Goal: Find contact information: Find contact information

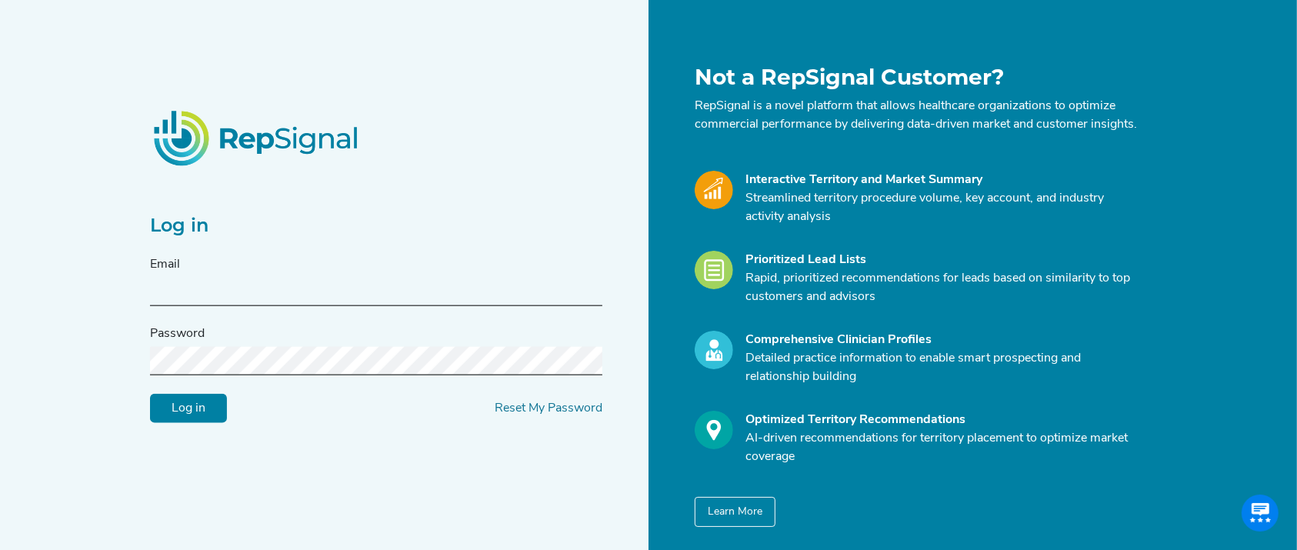
type input "jconnolly@reflowmedical.com"
click at [204, 423] on input "Log in" at bounding box center [188, 408] width 77 height 29
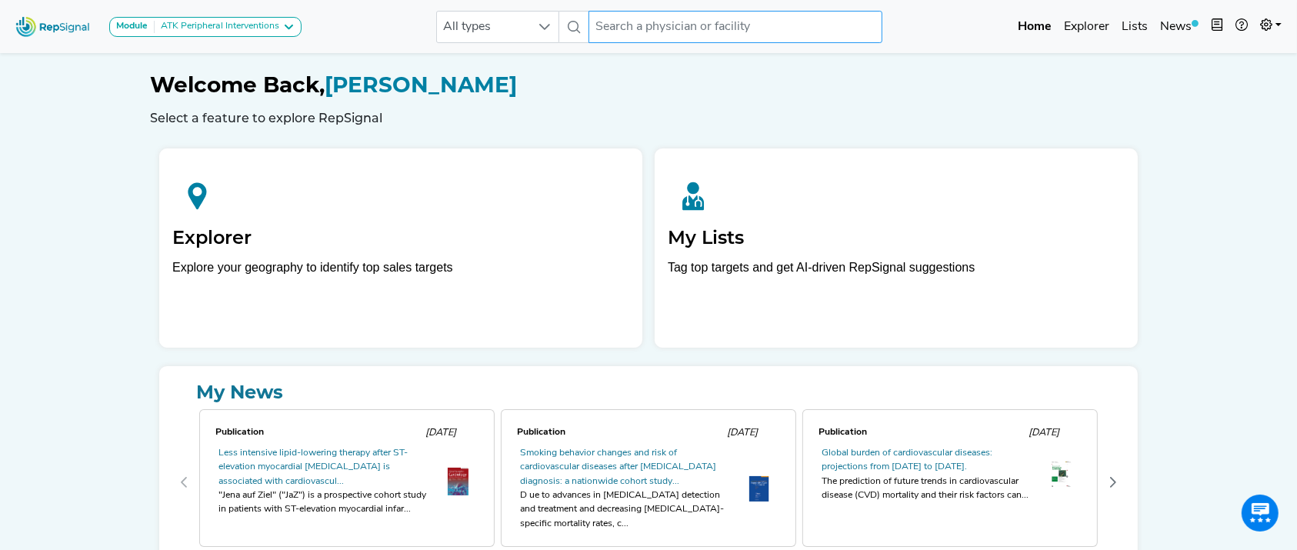
click at [750, 23] on input "text" at bounding box center [736, 27] width 294 height 32
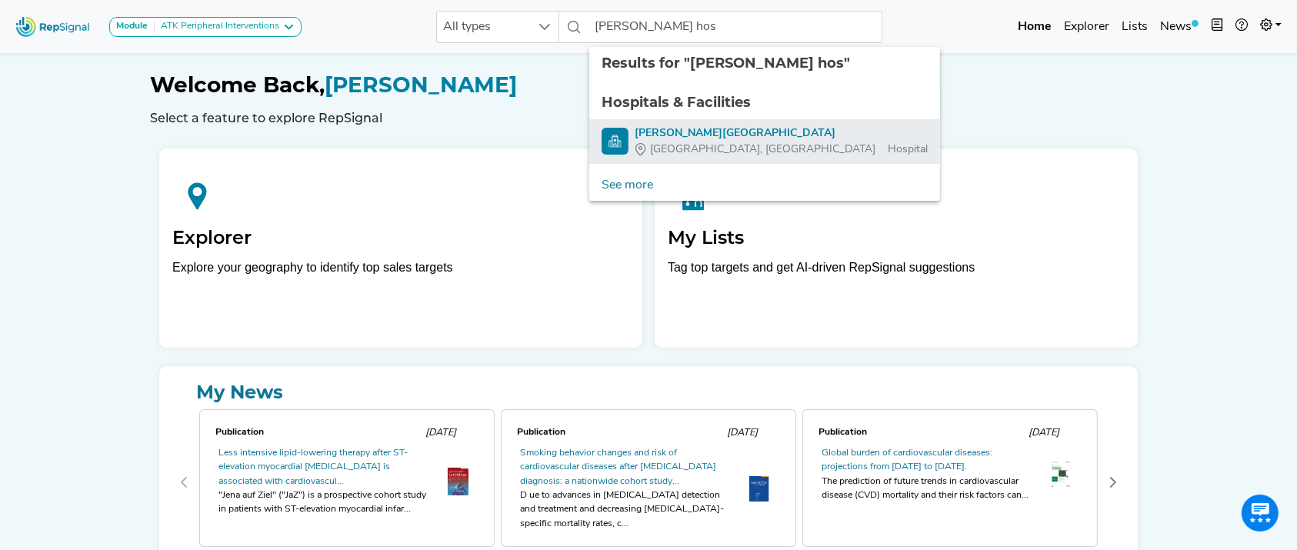
click at [693, 130] on div "Lahey Hospital & Medical Center" at bounding box center [781, 133] width 293 height 16
type input "Lahey Hospital & Medical Center"
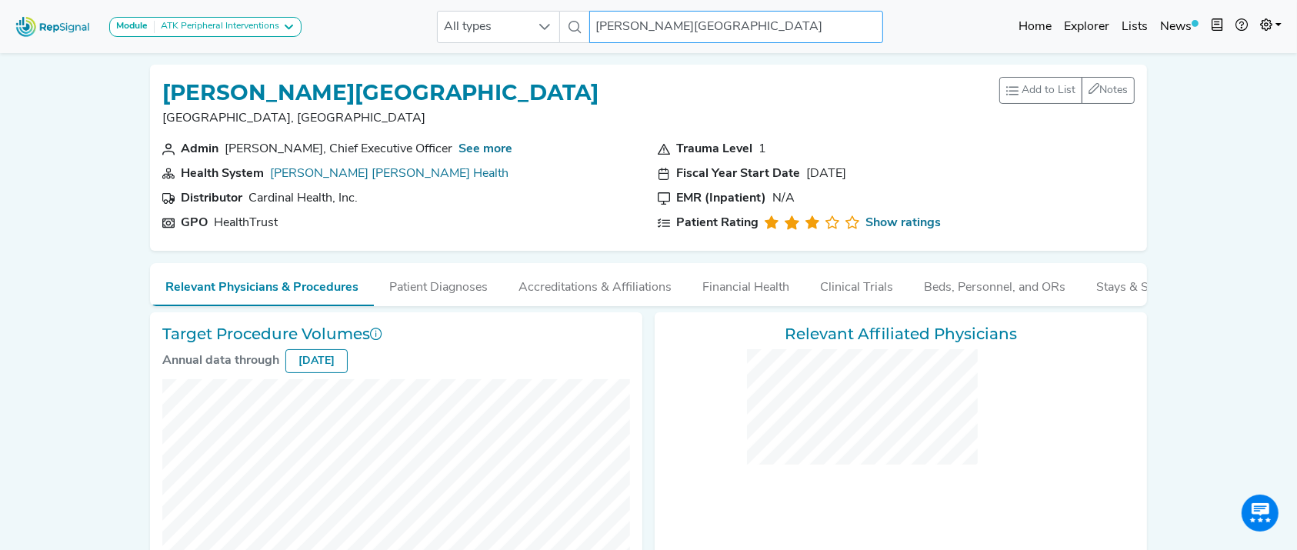
checkbox input "false"
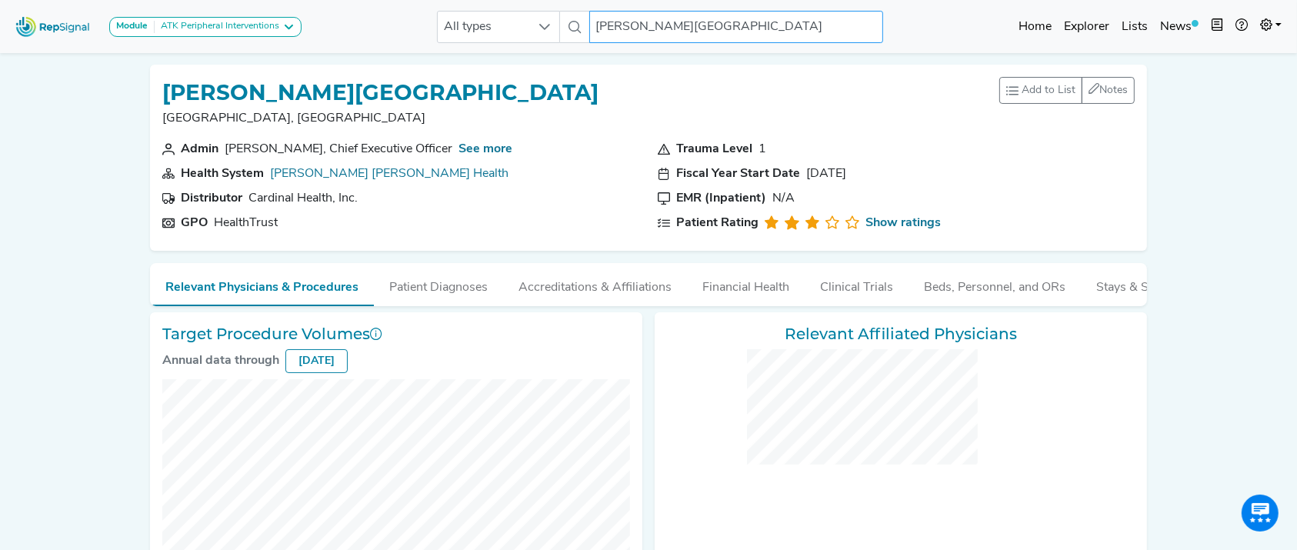
checkbox input "false"
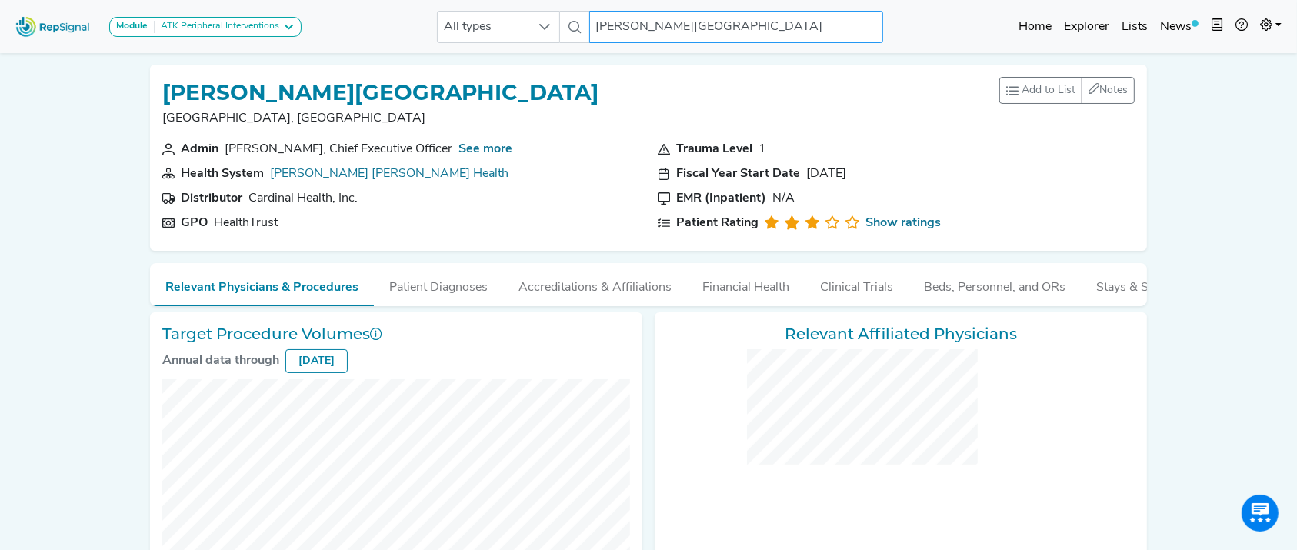
checkbox input "false"
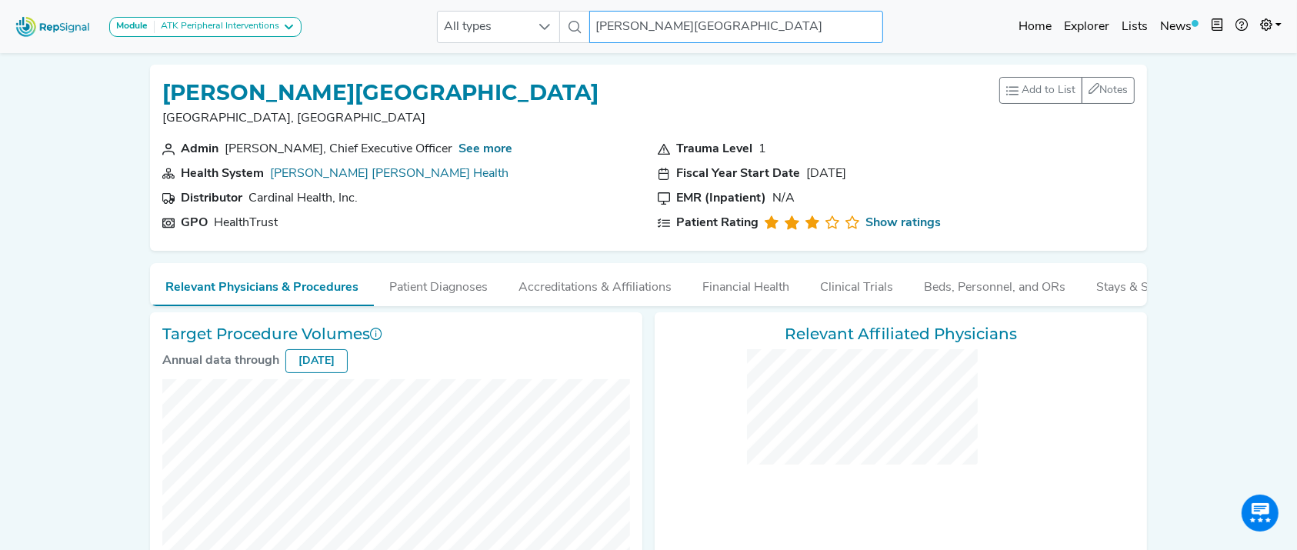
checkbox input "false"
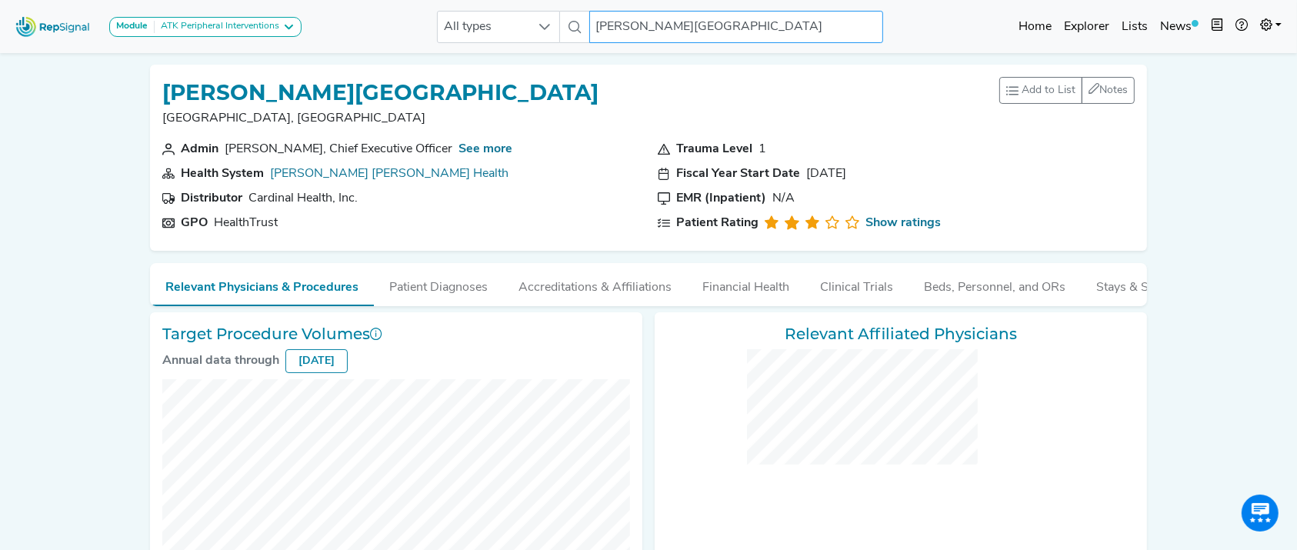
checkbox input "false"
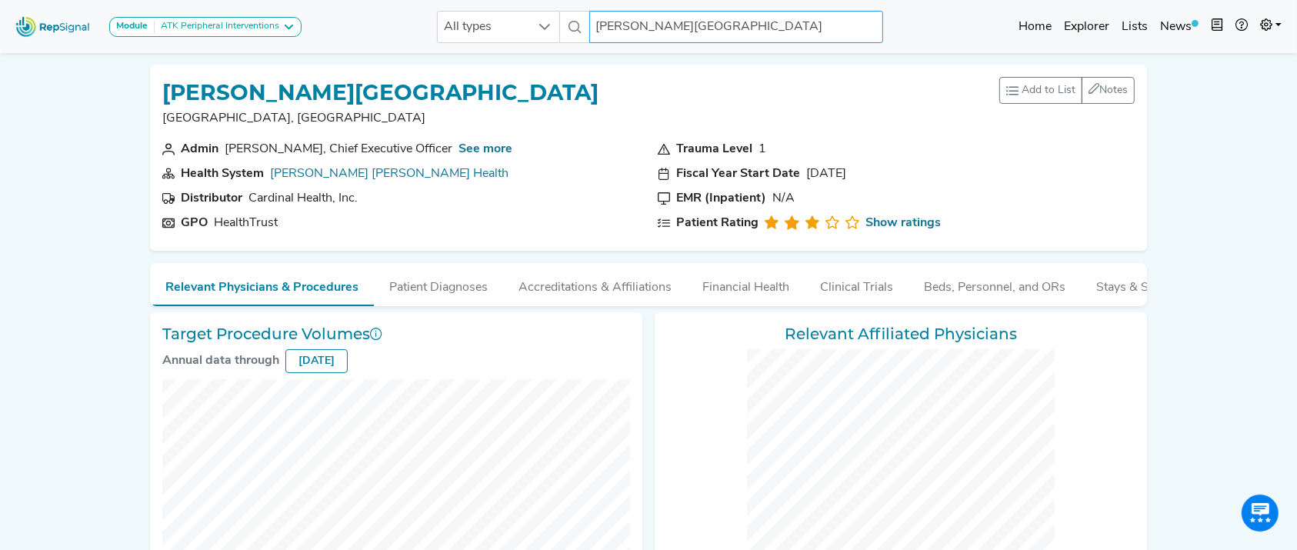
checkbox input "false"
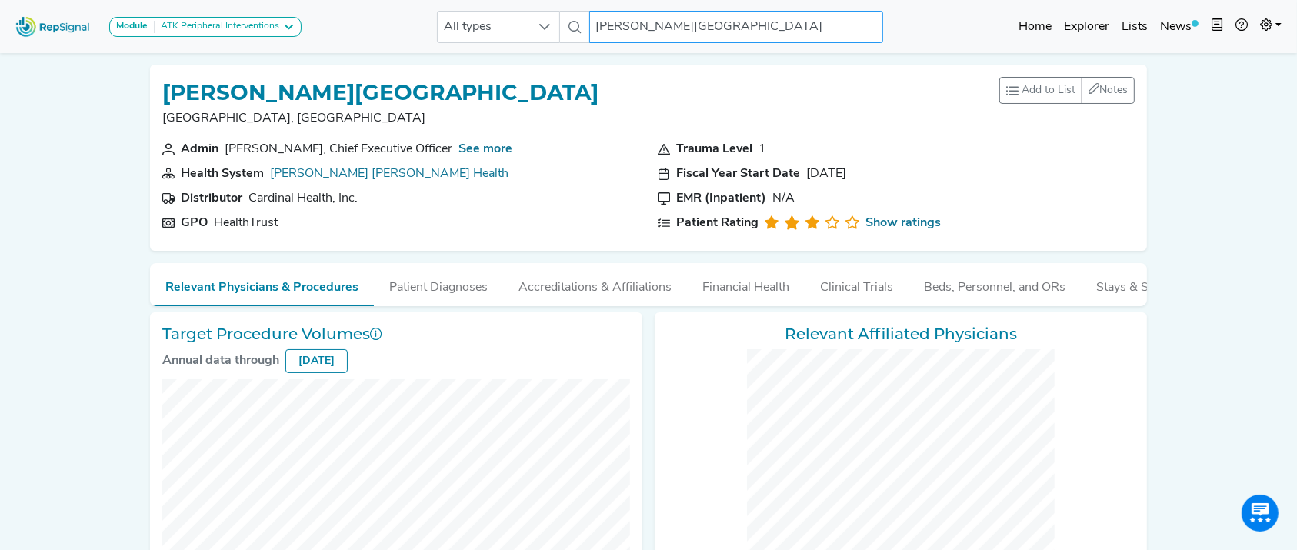
checkbox input "false"
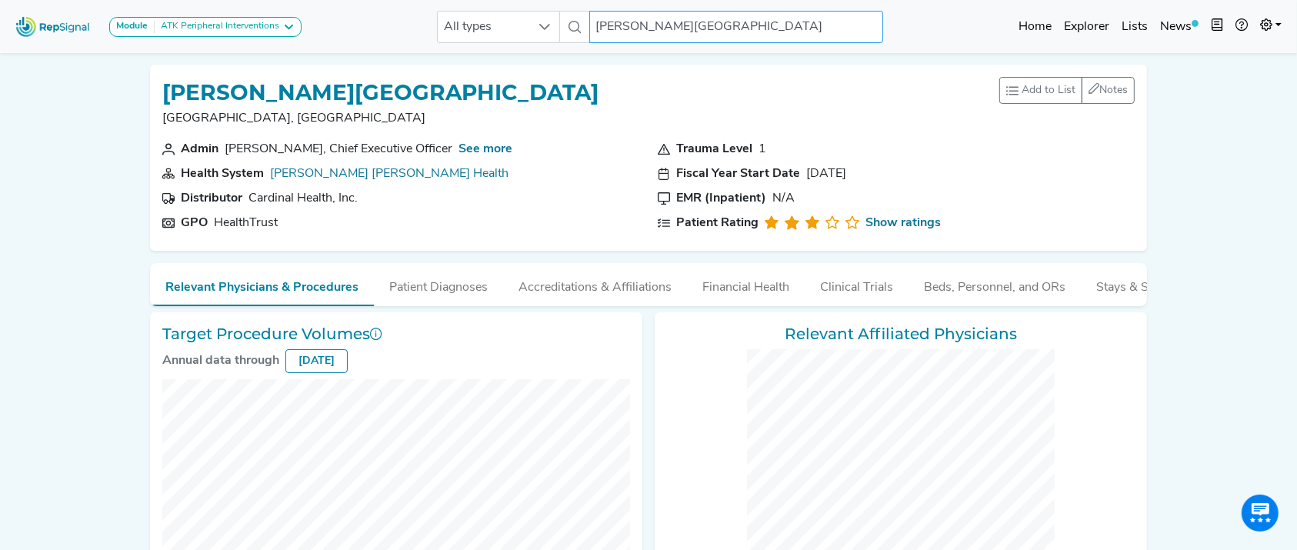
checkbox input "false"
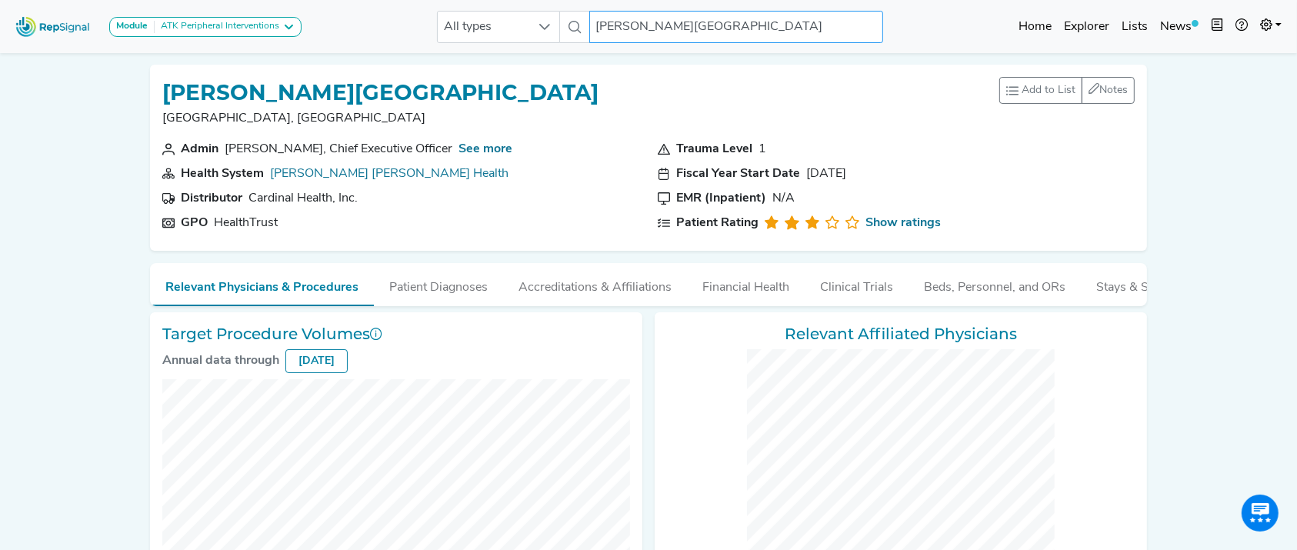
checkbox input "false"
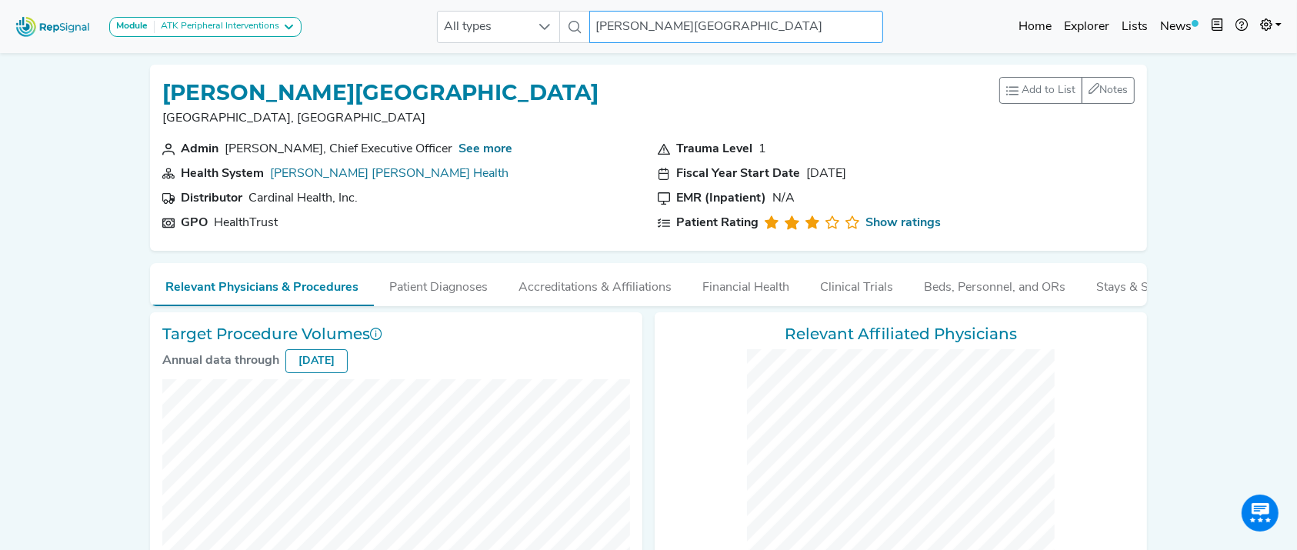
checkbox input "false"
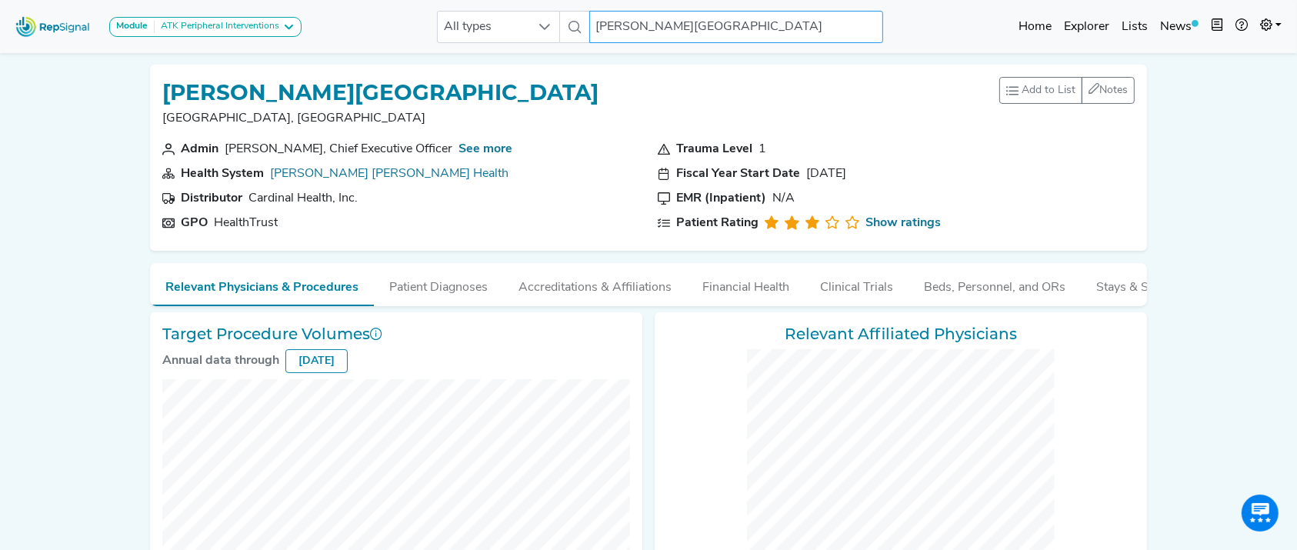
checkbox input "false"
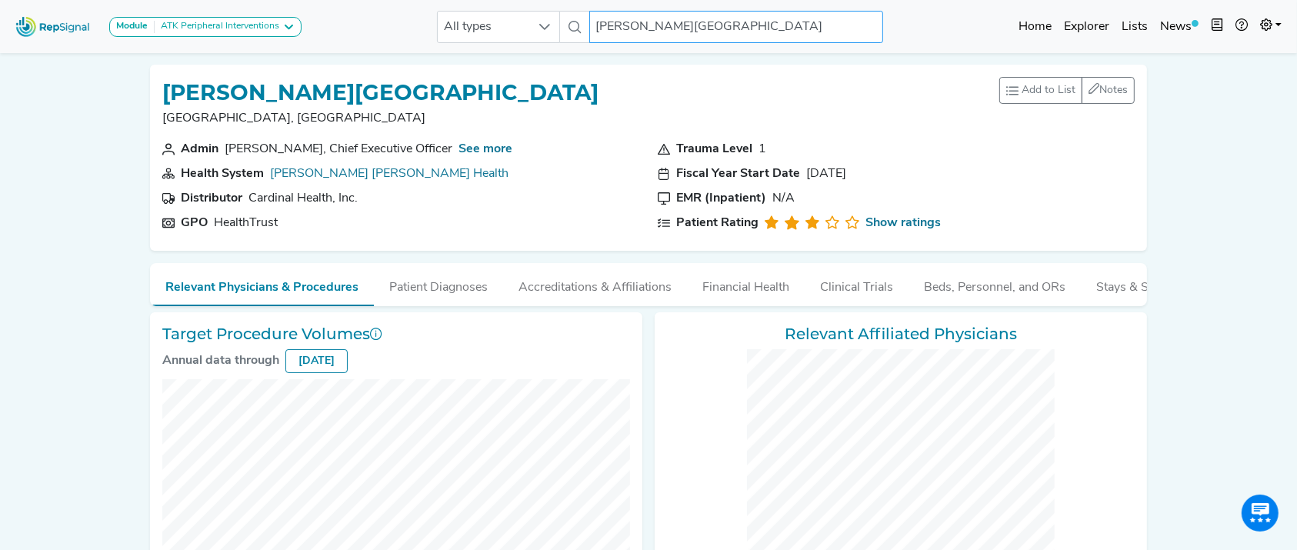
checkbox input "false"
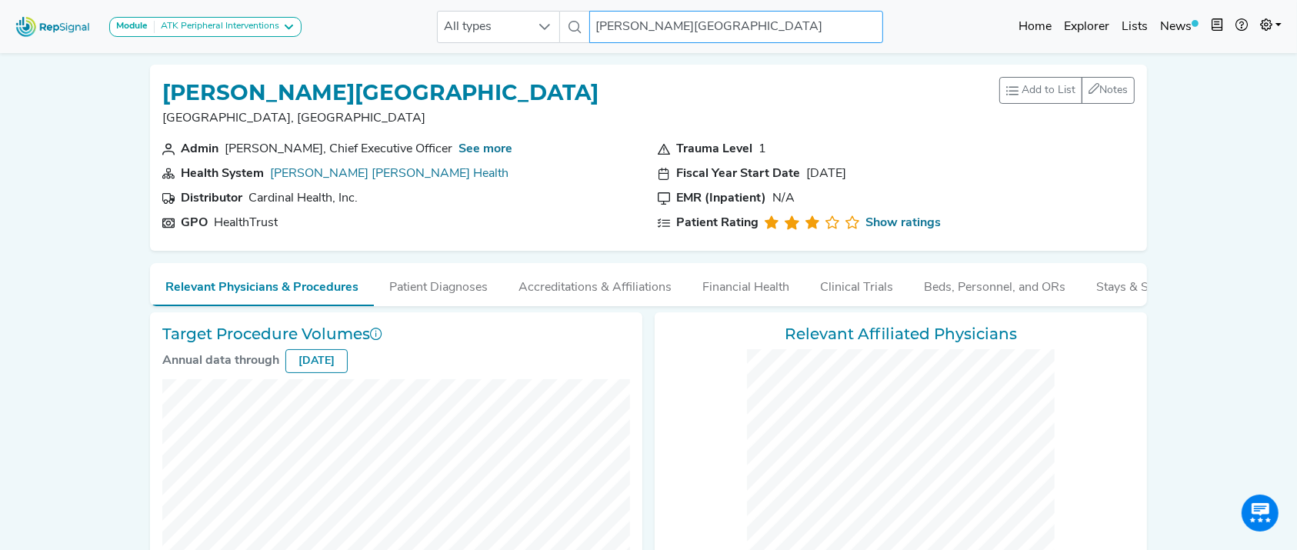
checkbox input "false"
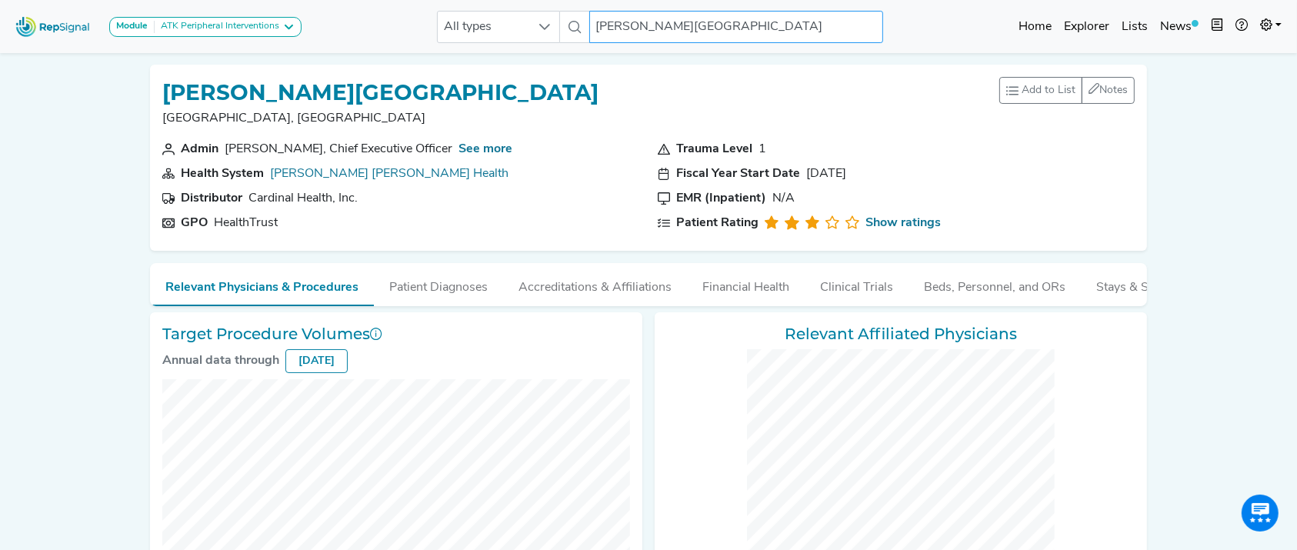
checkbox input "false"
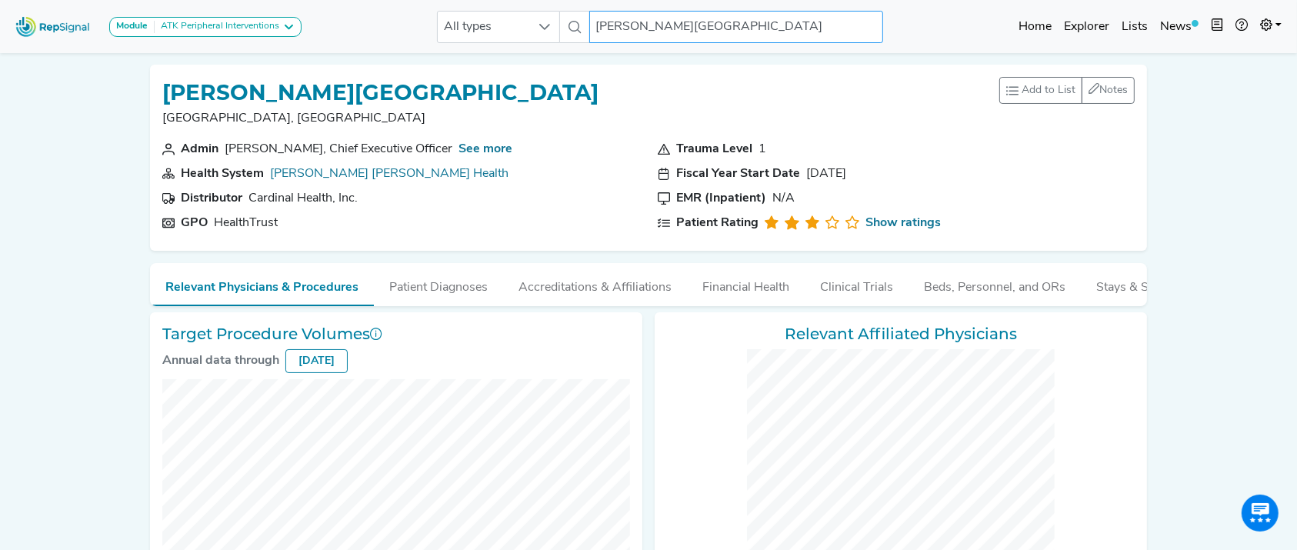
checkbox input "false"
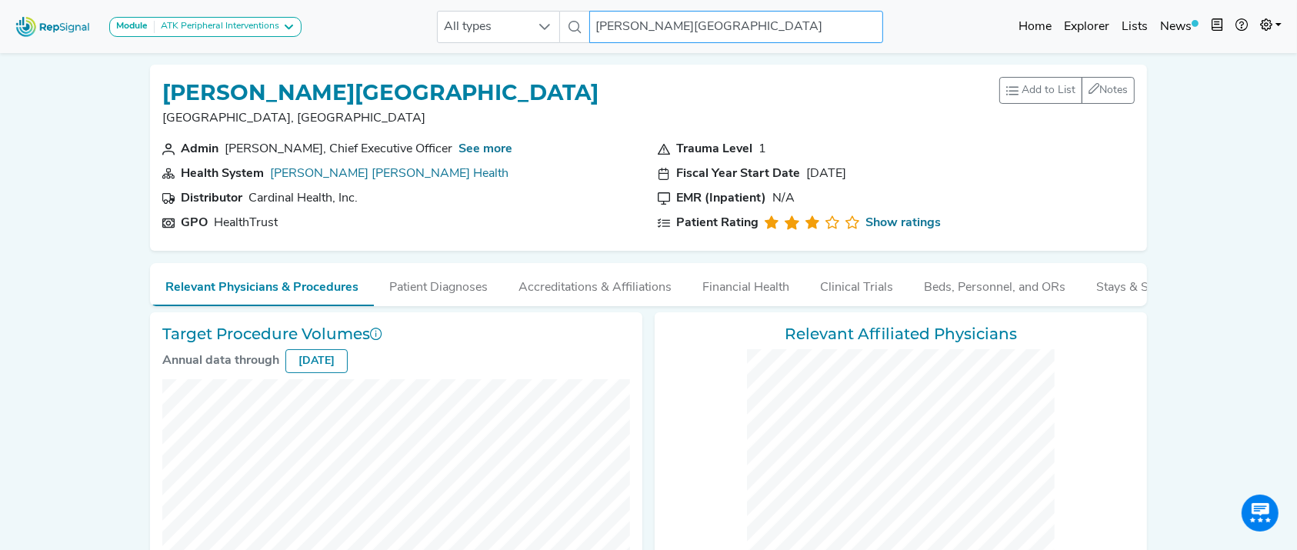
checkbox input "false"
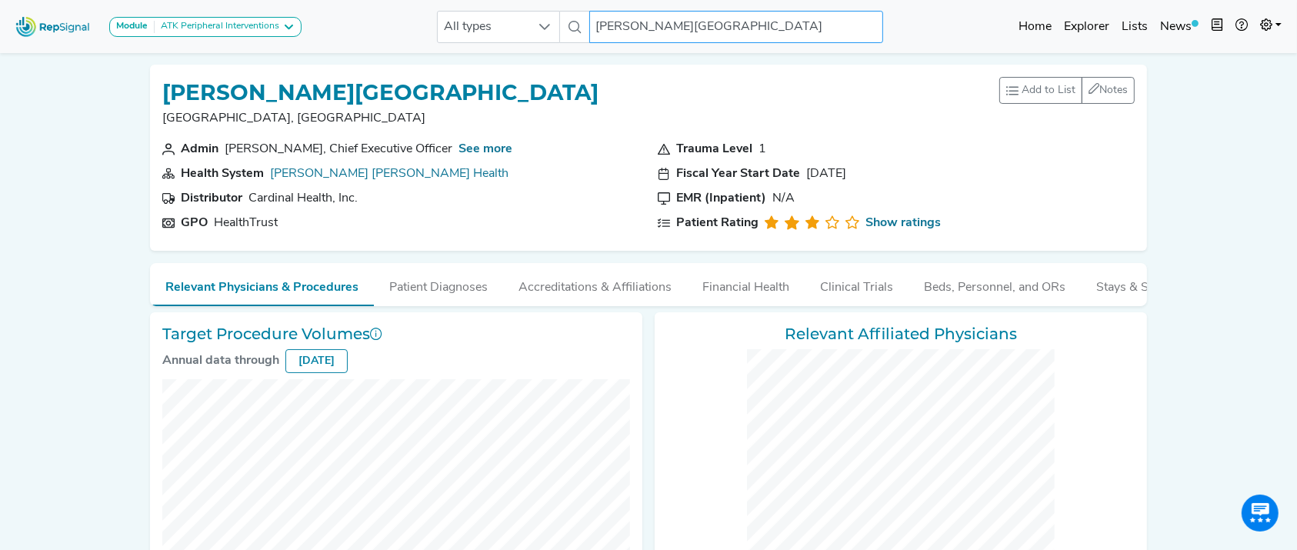
checkbox input "false"
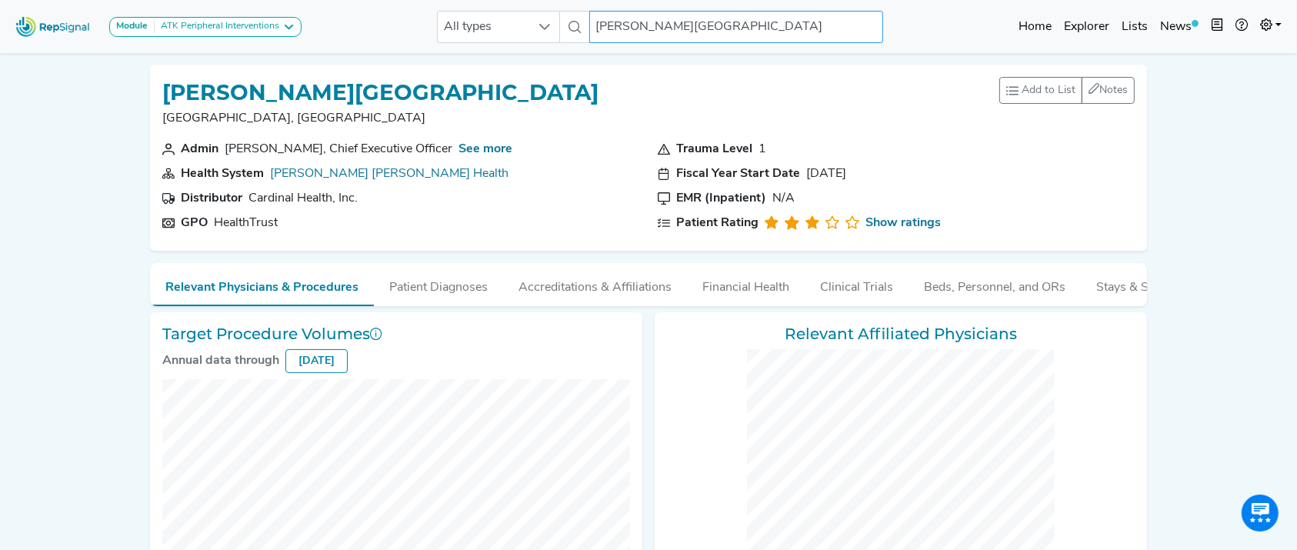
checkbox input "false"
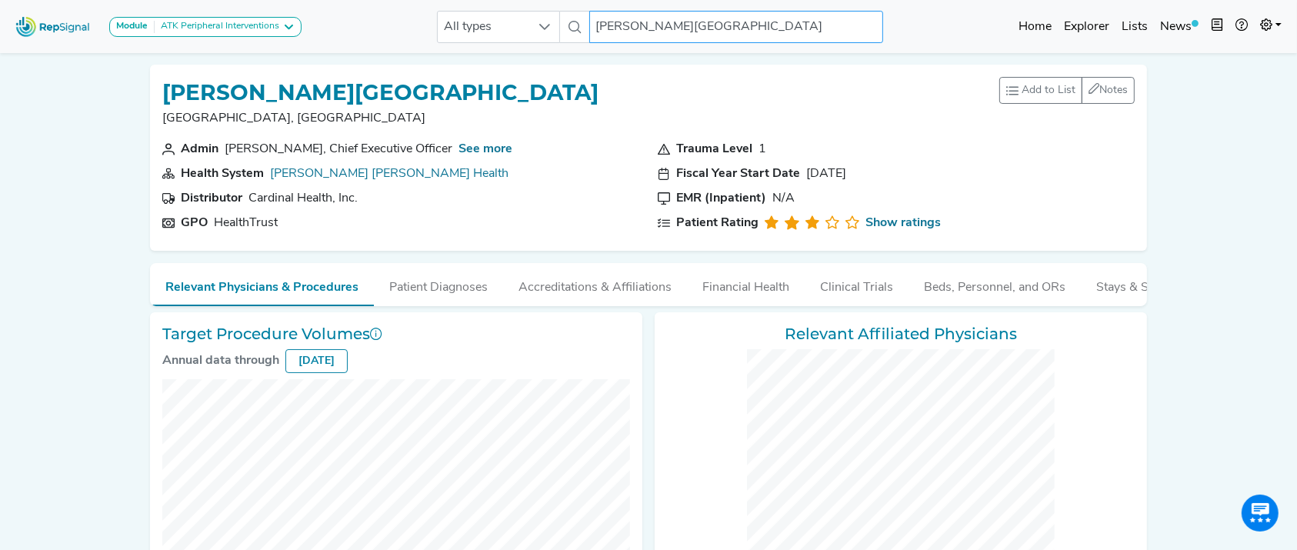
checkbox input "false"
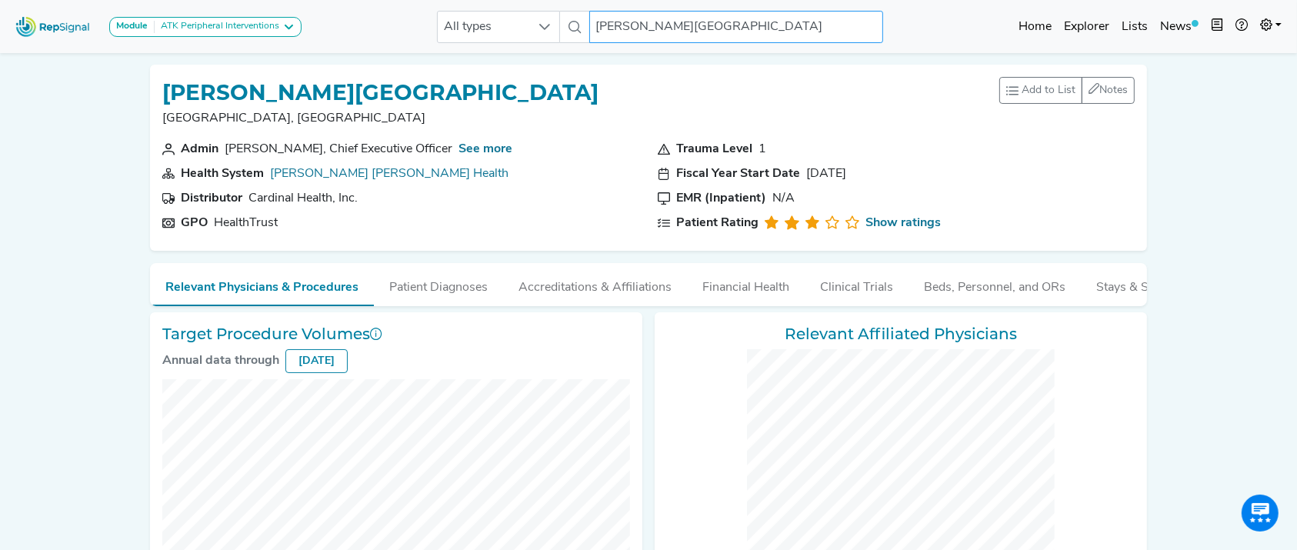
checkbox input "false"
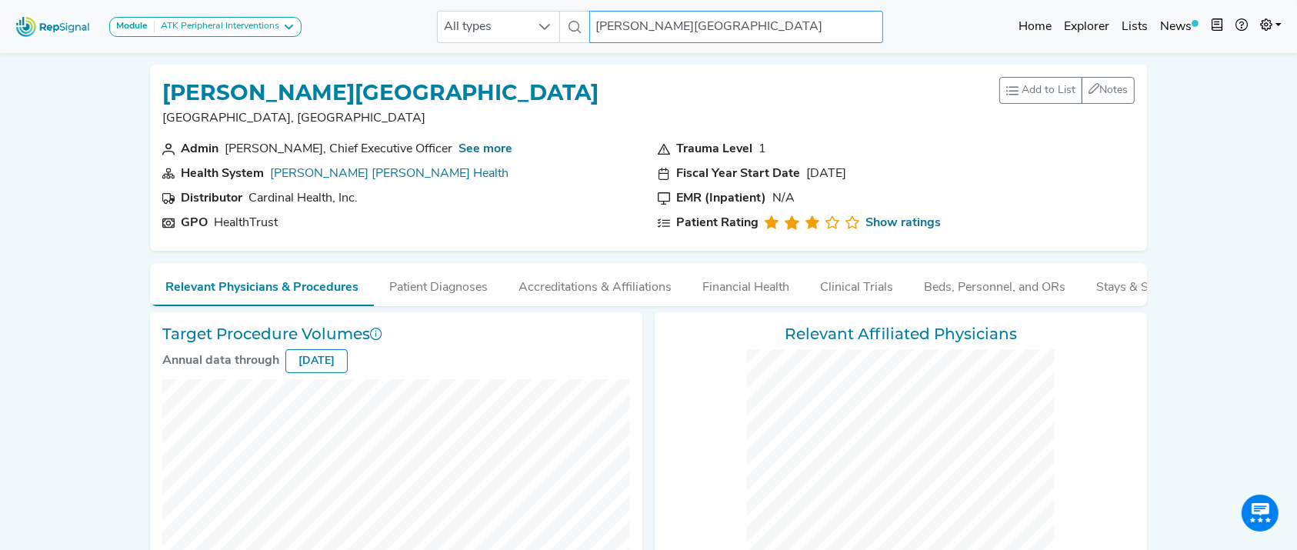
scroll to position [663, 0]
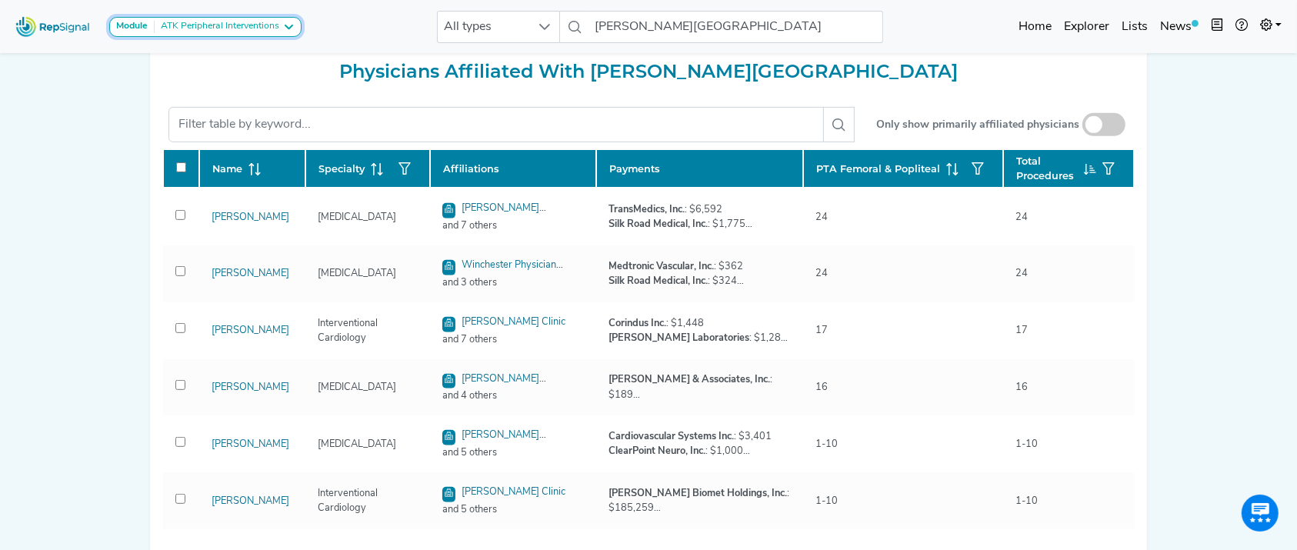
click at [283, 28] on div "Module ATK Peripheral Interventions" at bounding box center [205, 27] width 179 height 12
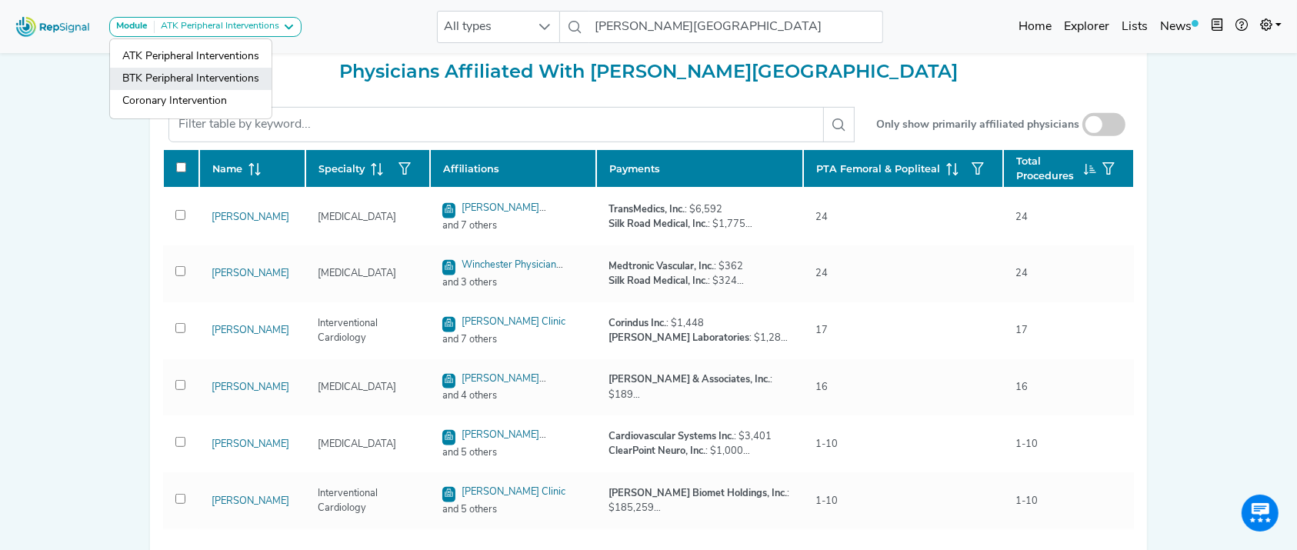
click at [247, 79] on link "BTK Peripheral Interventions" at bounding box center [191, 79] width 162 height 22
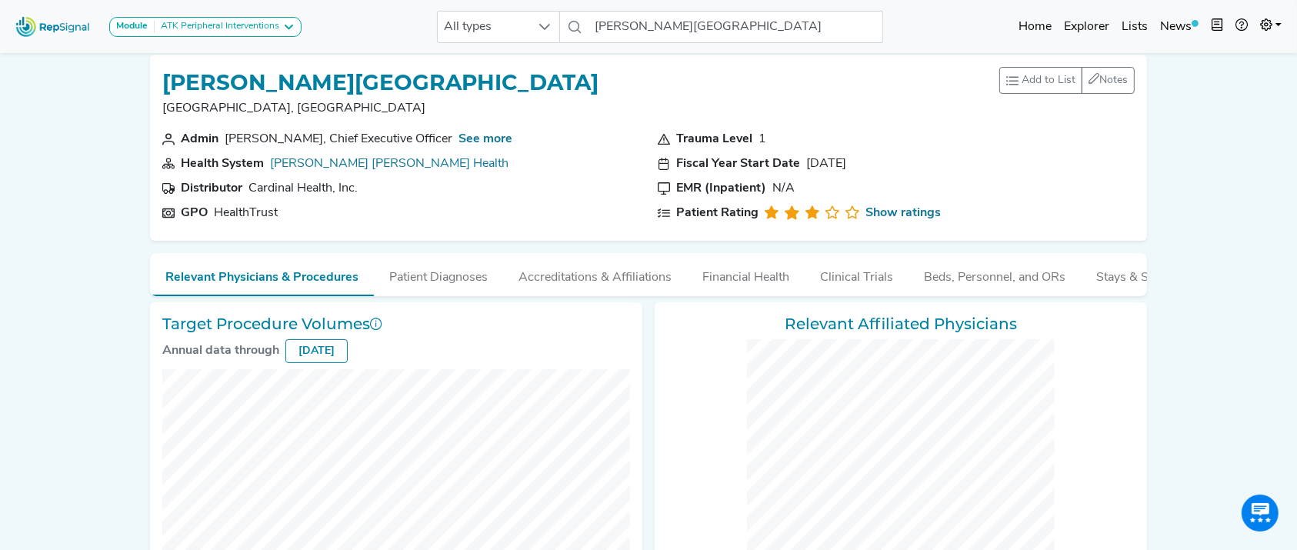
scroll to position [0, 0]
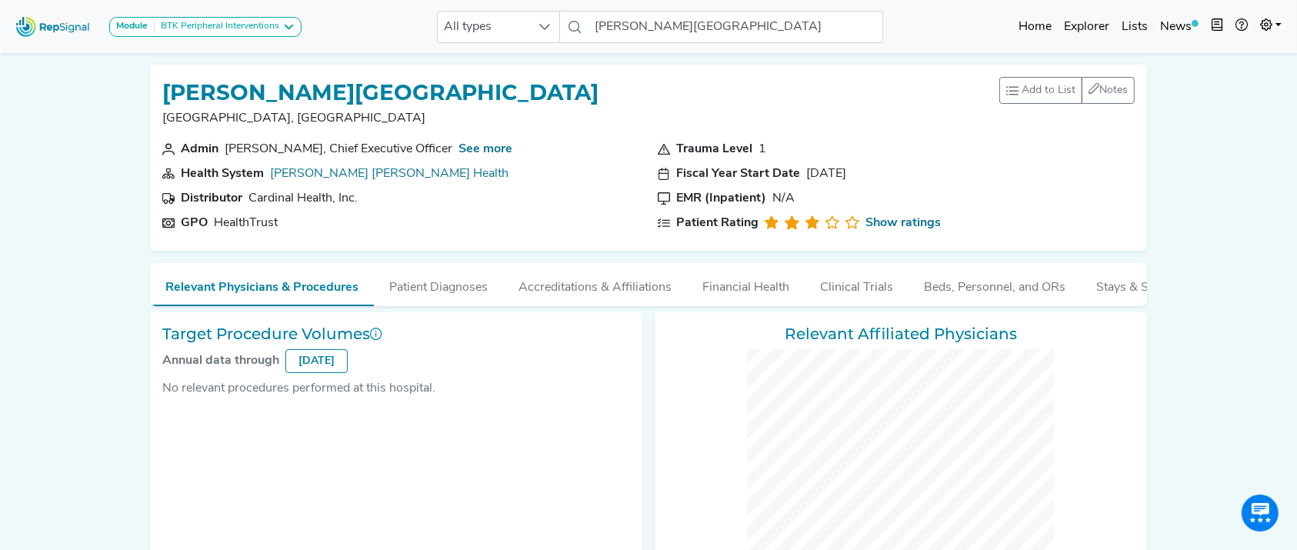
checkbox input "false"
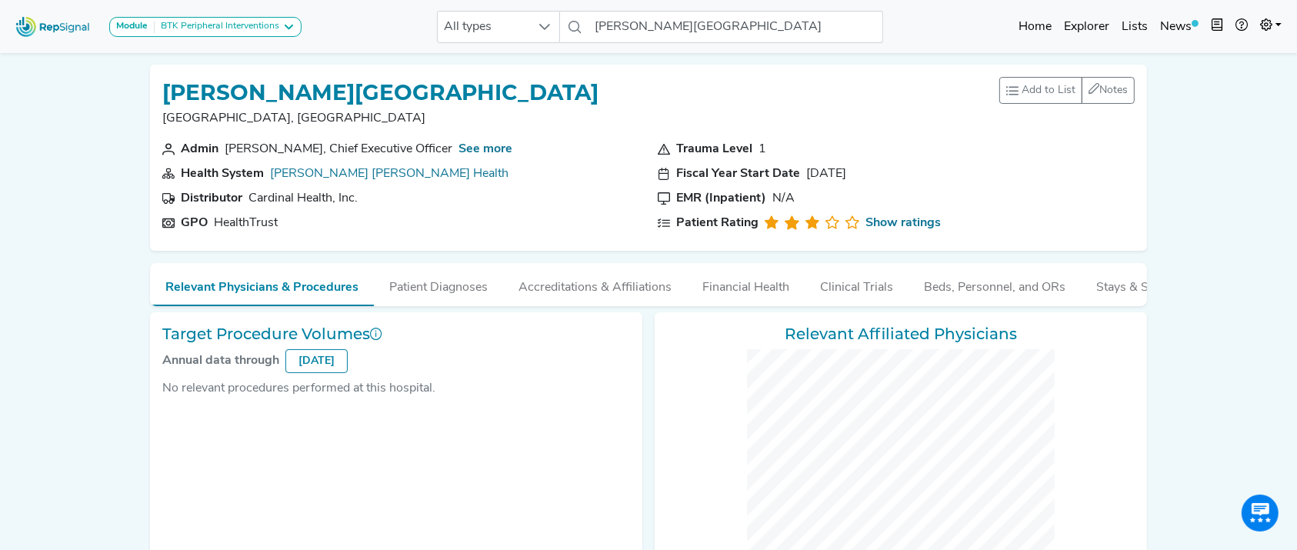
checkbox input "false"
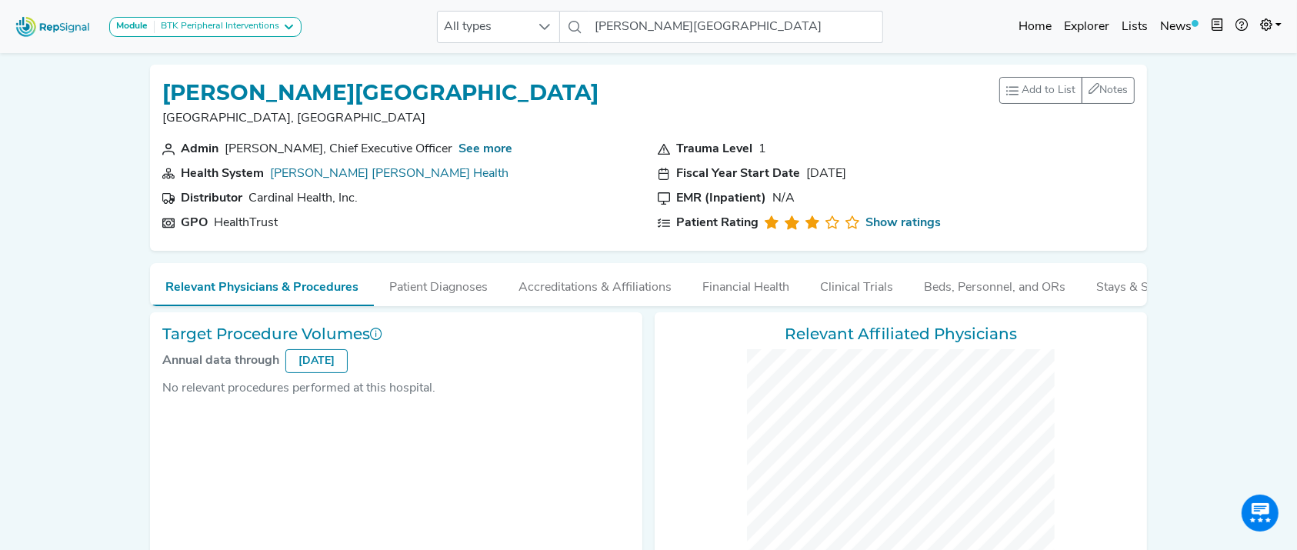
checkbox input "false"
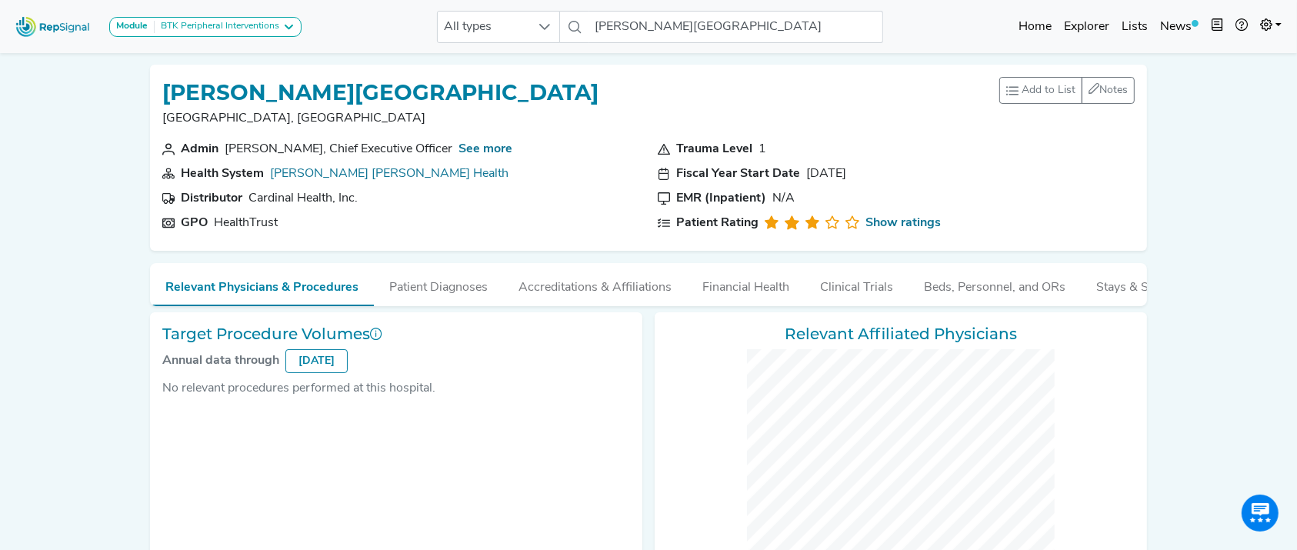
checkbox input "false"
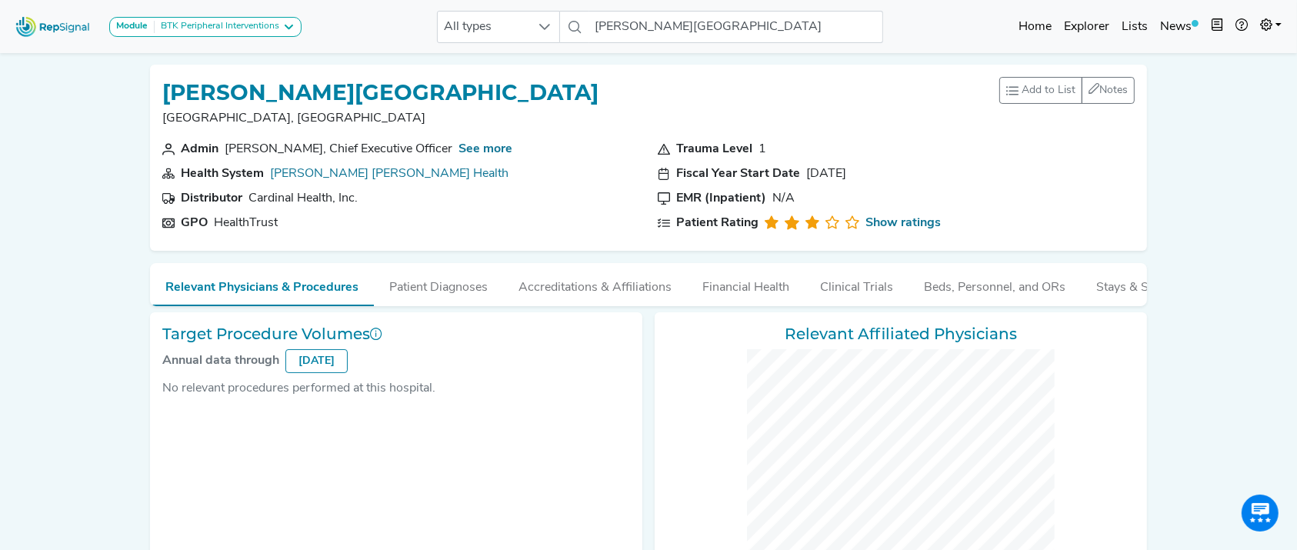
checkbox input "false"
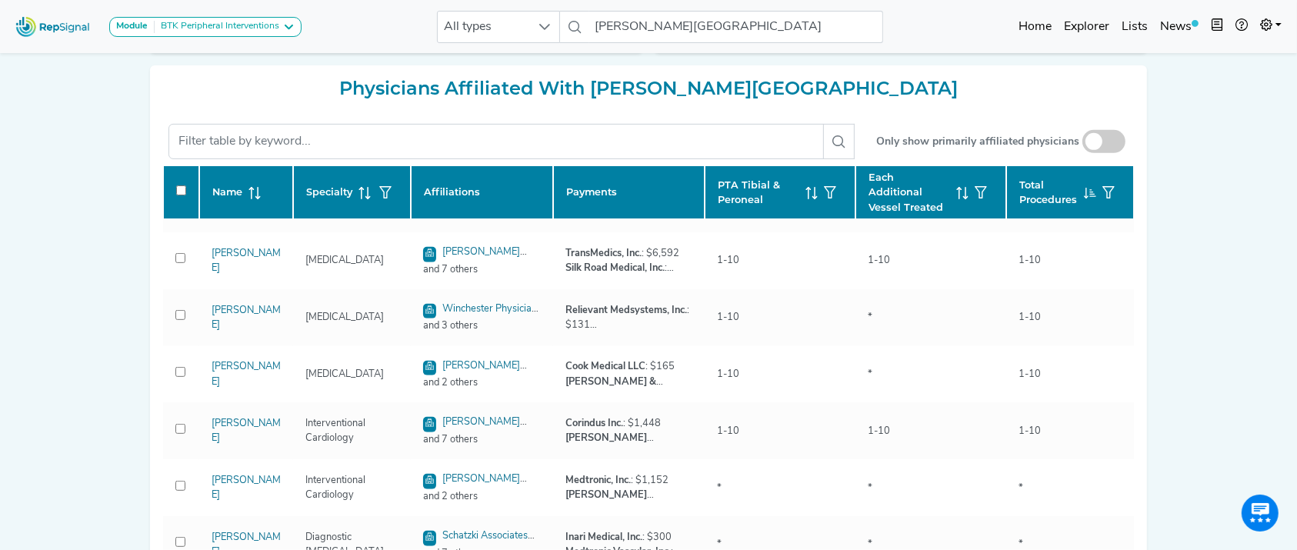
scroll to position [317, 0]
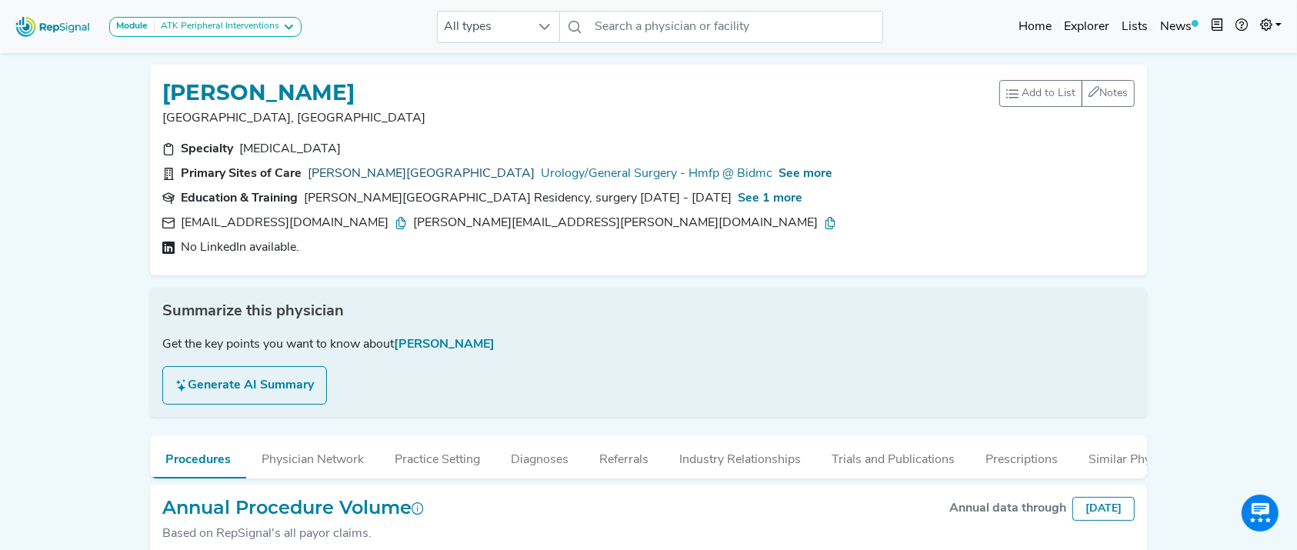
click at [425, 174] on link "Beth Israel Deaconess Medical Center" at bounding box center [421, 174] width 227 height 18
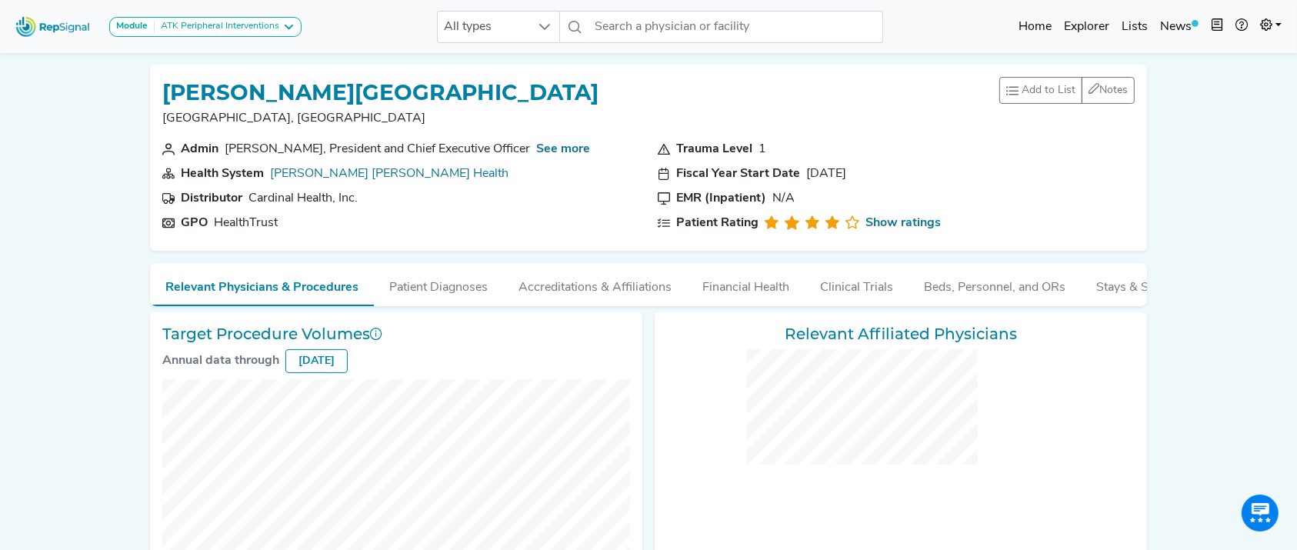
checkbox input "false"
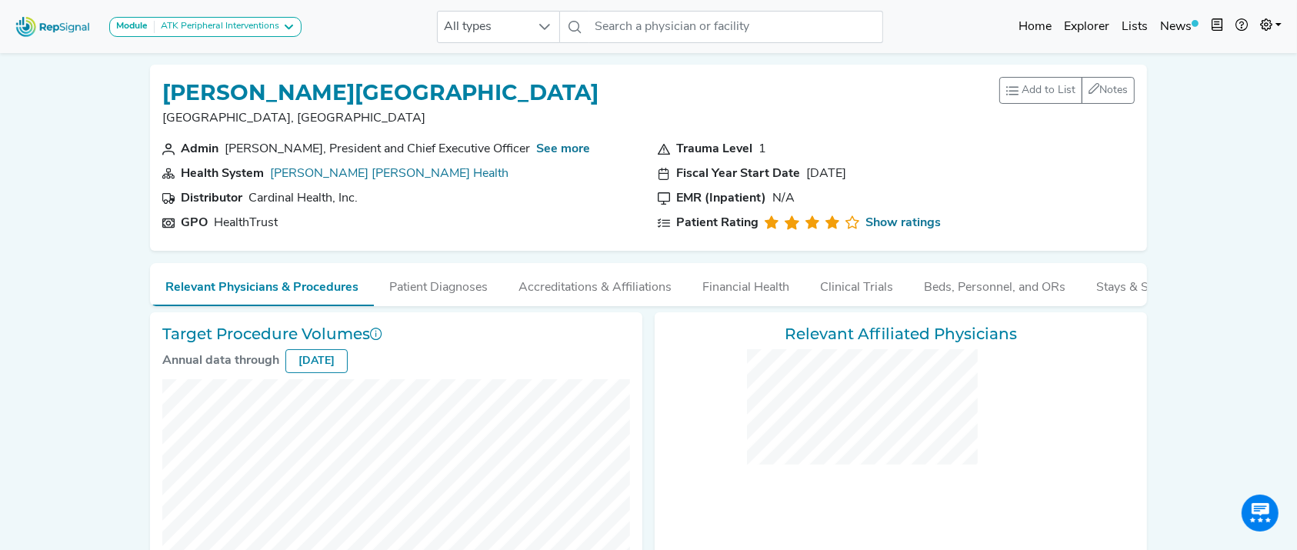
checkbox input "false"
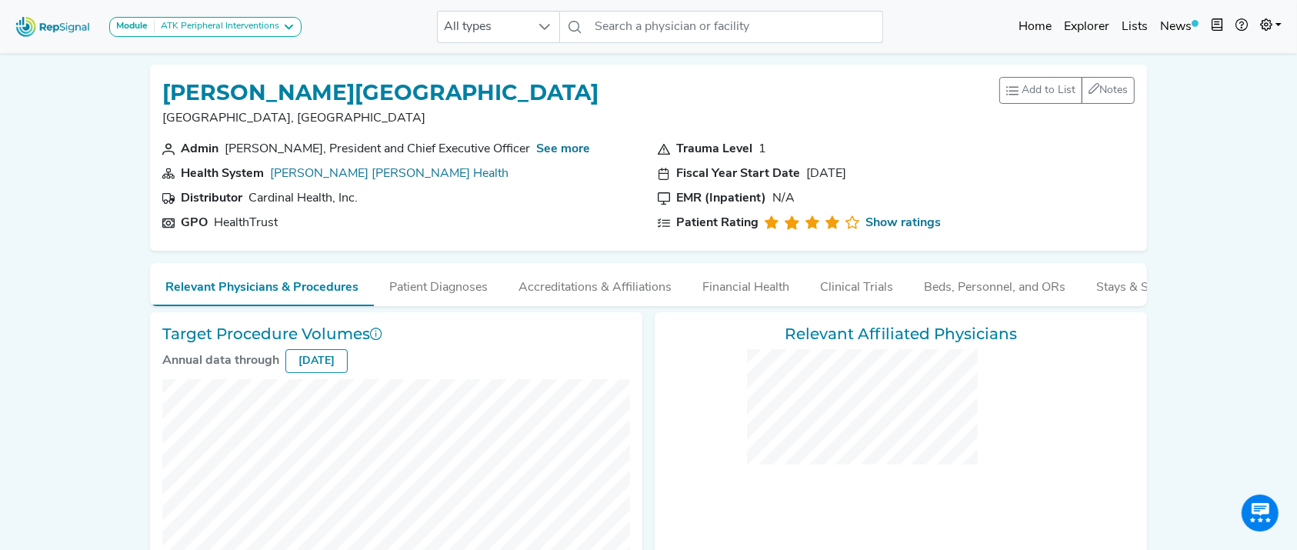
checkbox input "false"
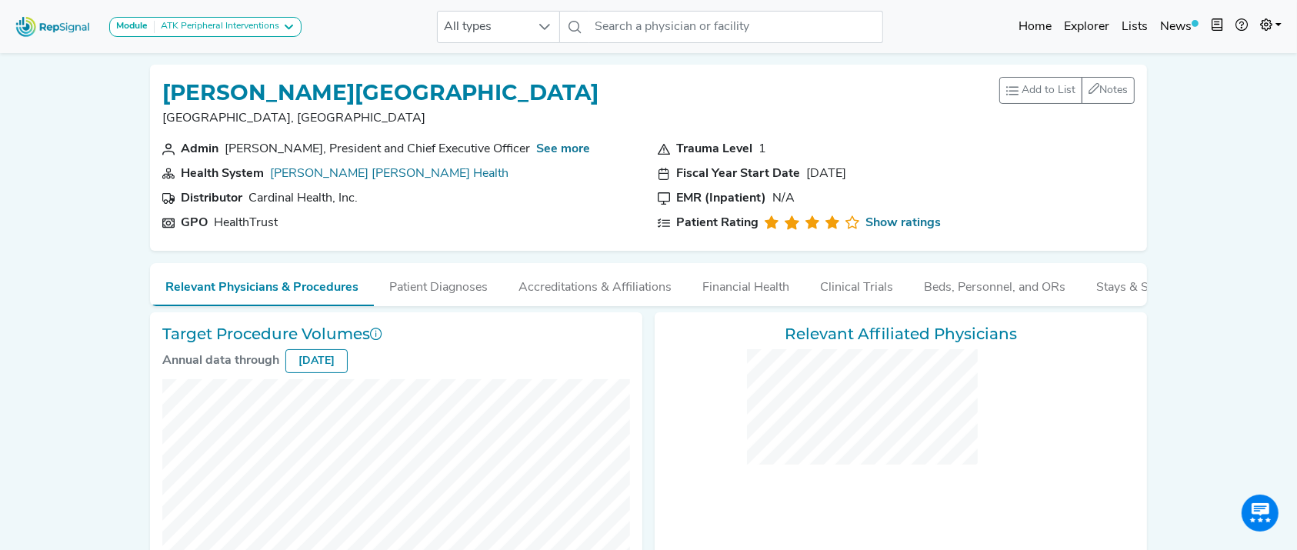
checkbox input "false"
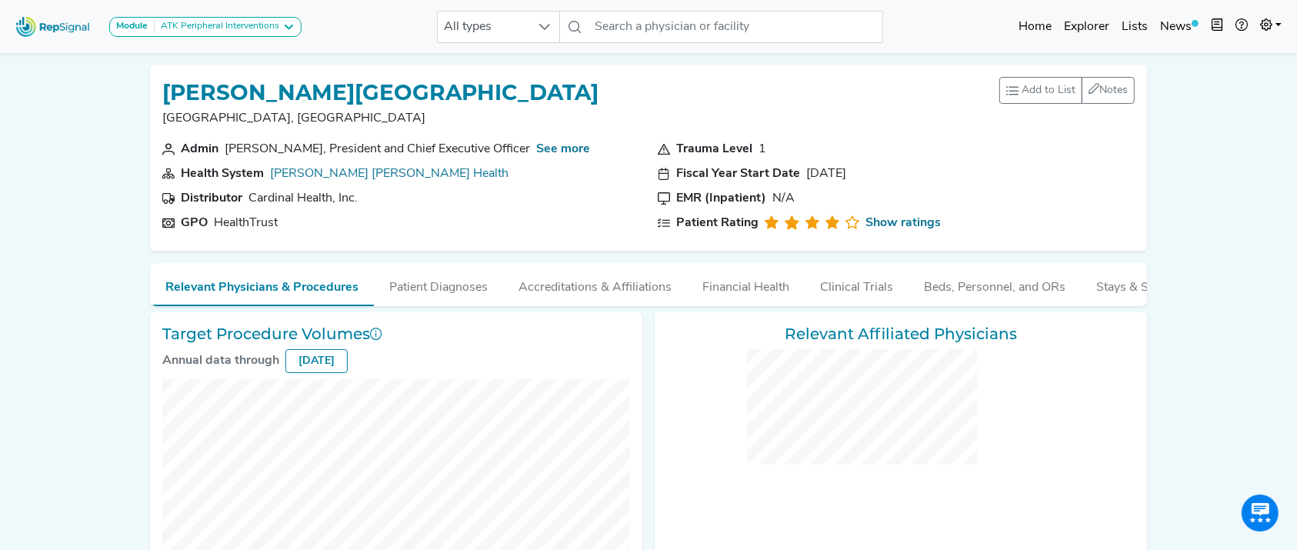
checkbox input "false"
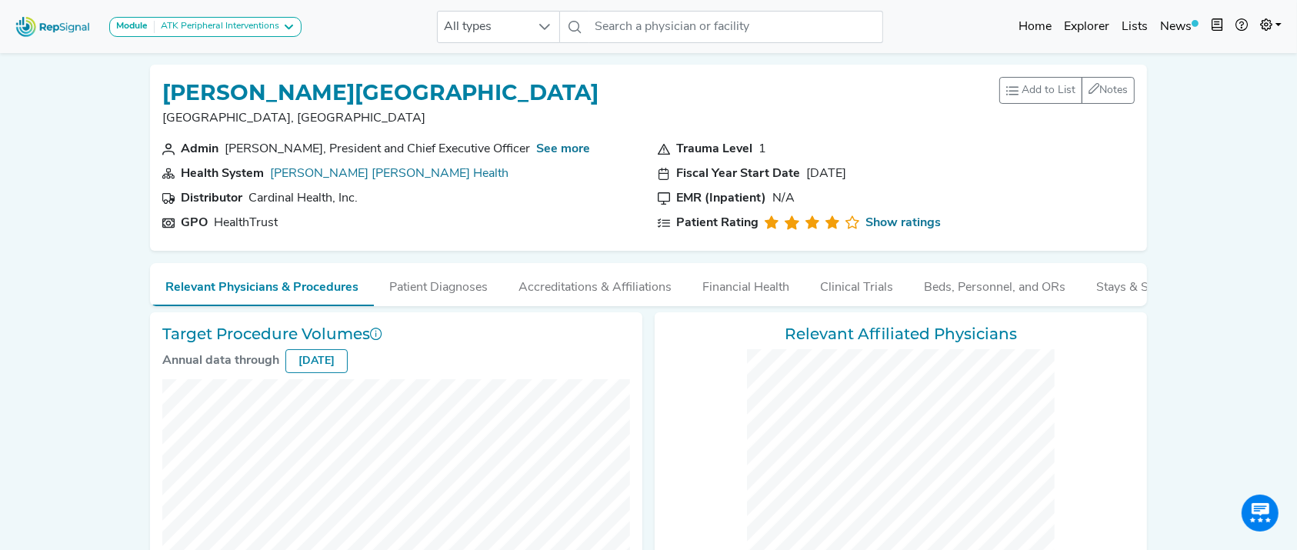
checkbox input "false"
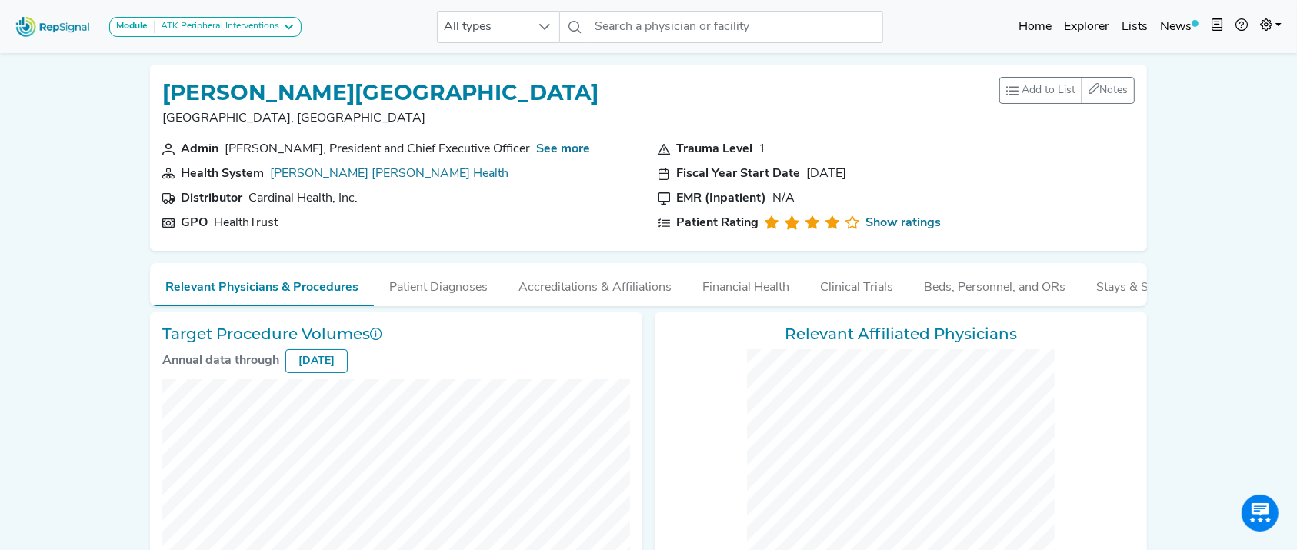
checkbox input "false"
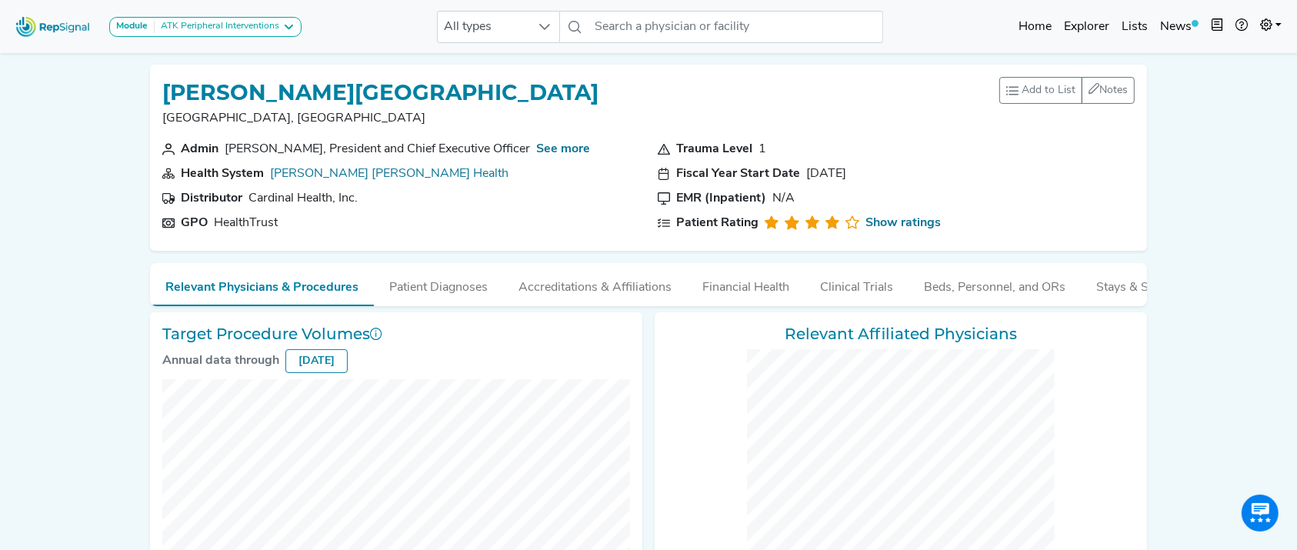
checkbox input "false"
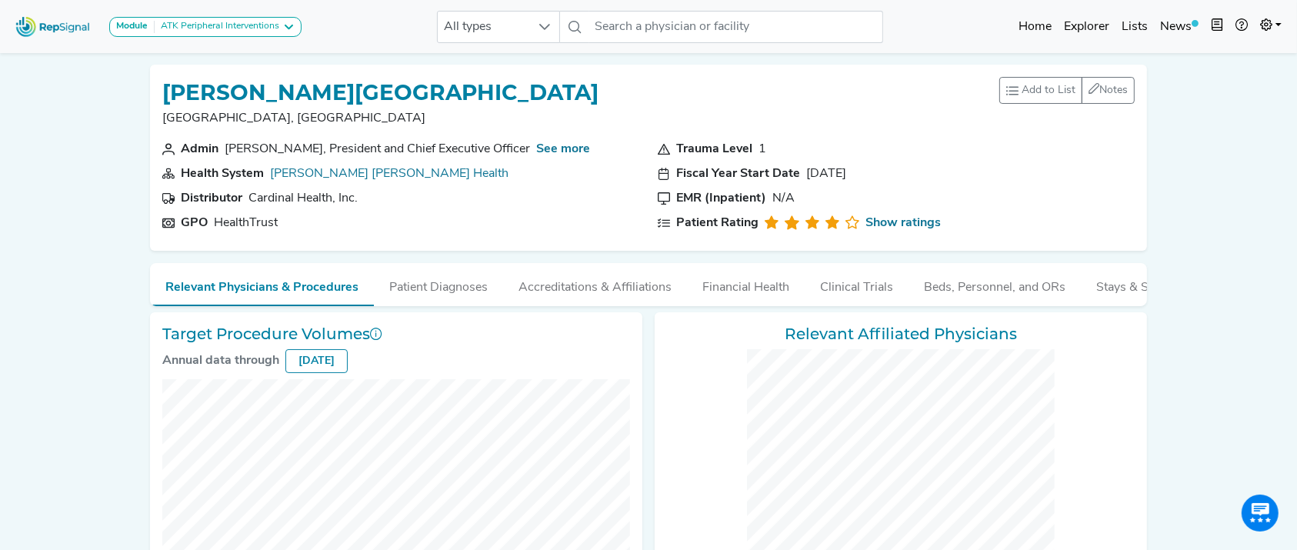
checkbox input "false"
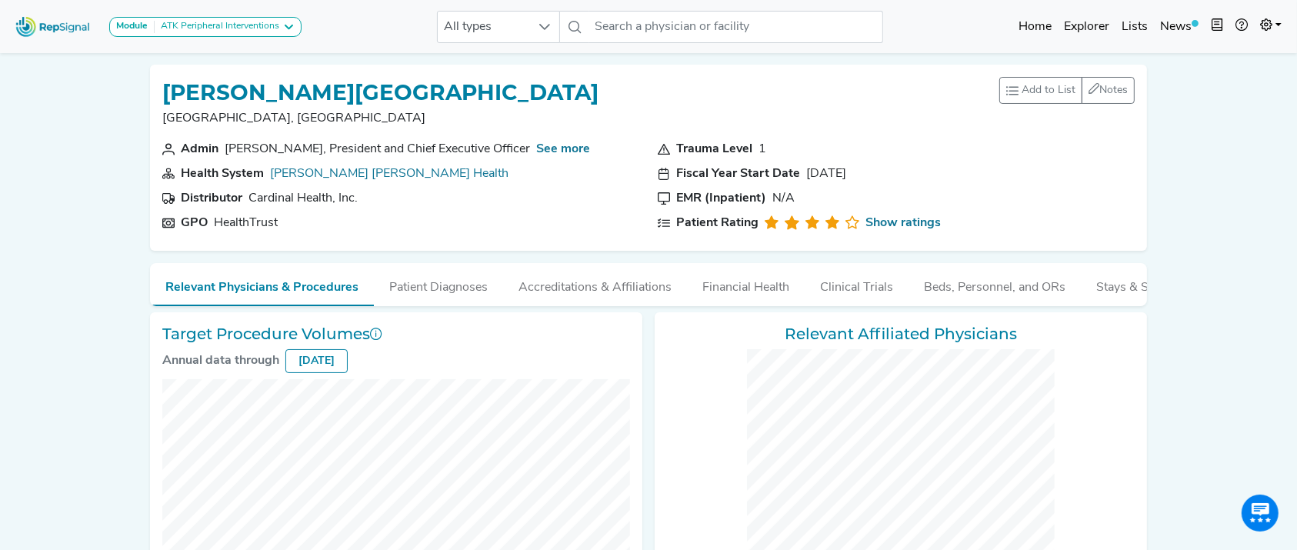
checkbox input "false"
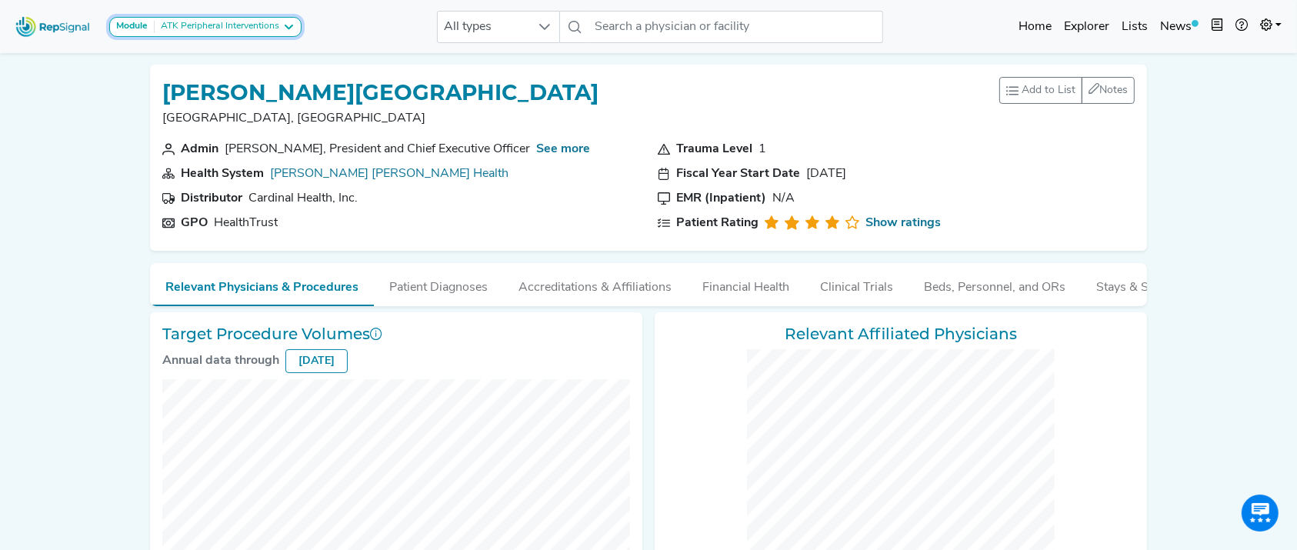
click at [234, 25] on div "ATK Peripheral Interventions" at bounding box center [217, 27] width 125 height 12
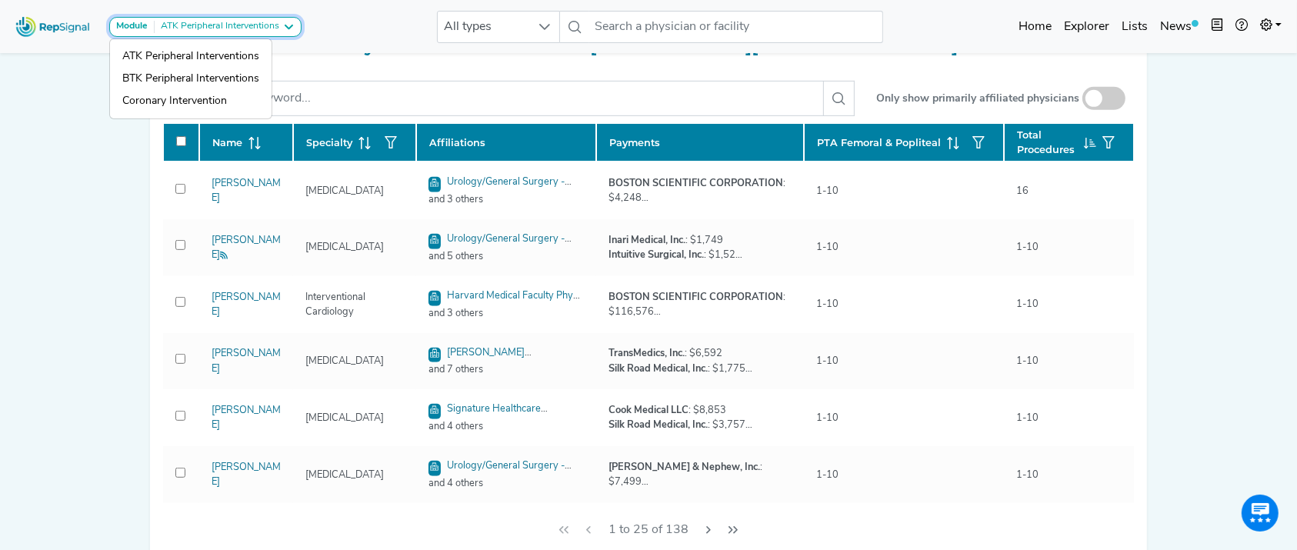
scroll to position [696, 0]
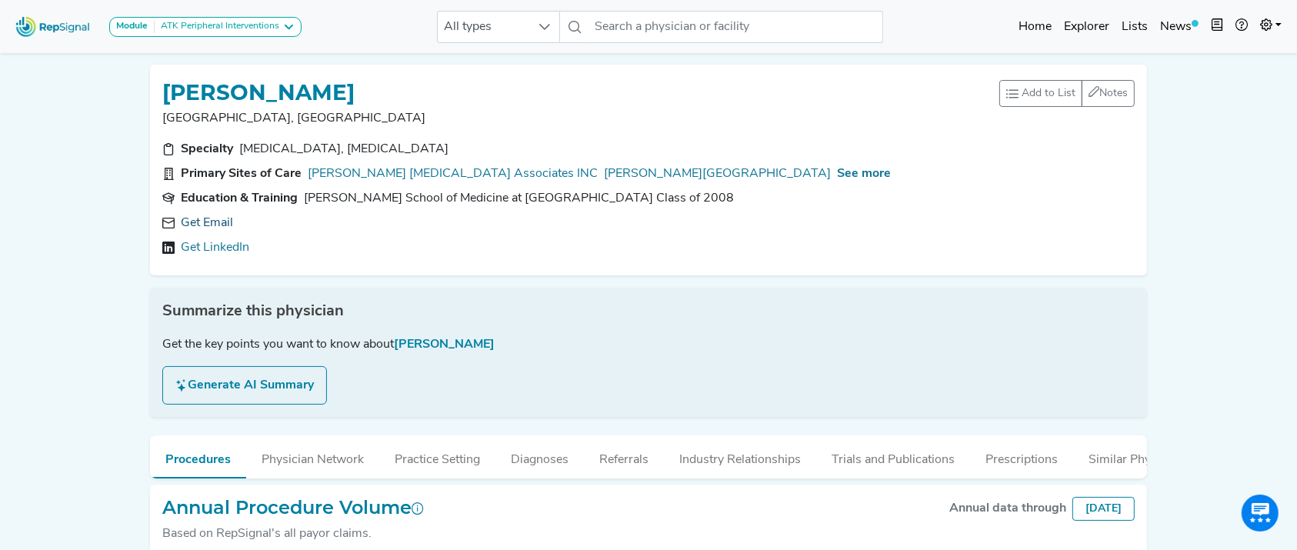
click at [224, 219] on link "Get Email" at bounding box center [207, 223] width 52 height 18
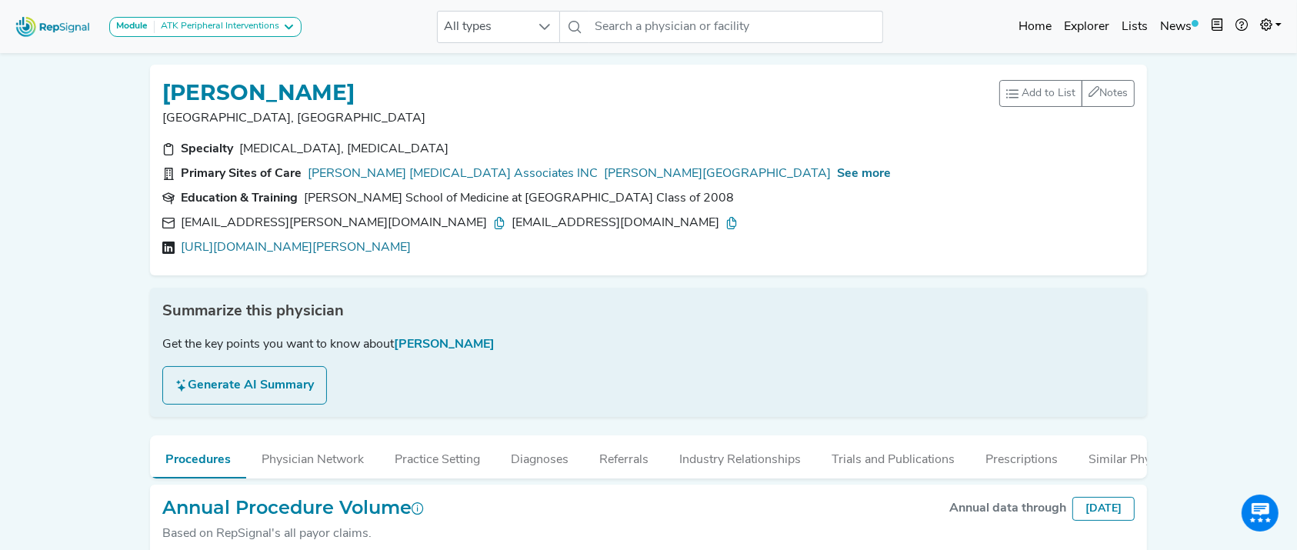
scroll to position [43, 0]
